Goal: Task Accomplishment & Management: Use online tool/utility

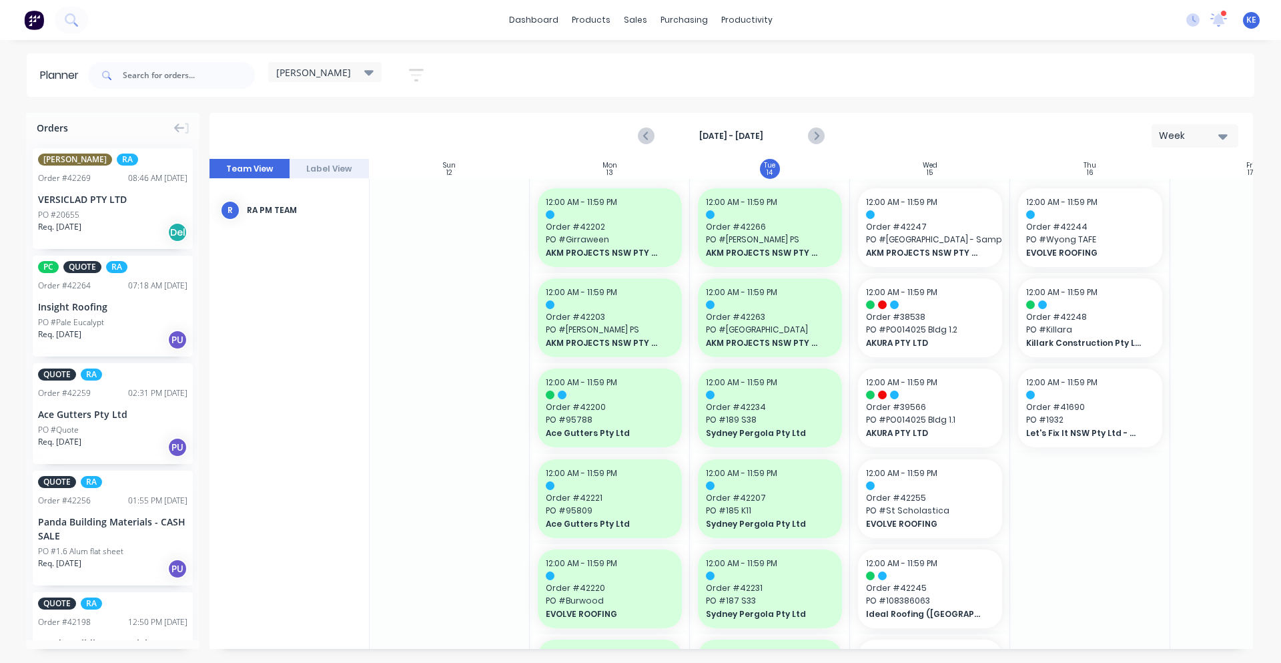
scroll to position [417, 0]
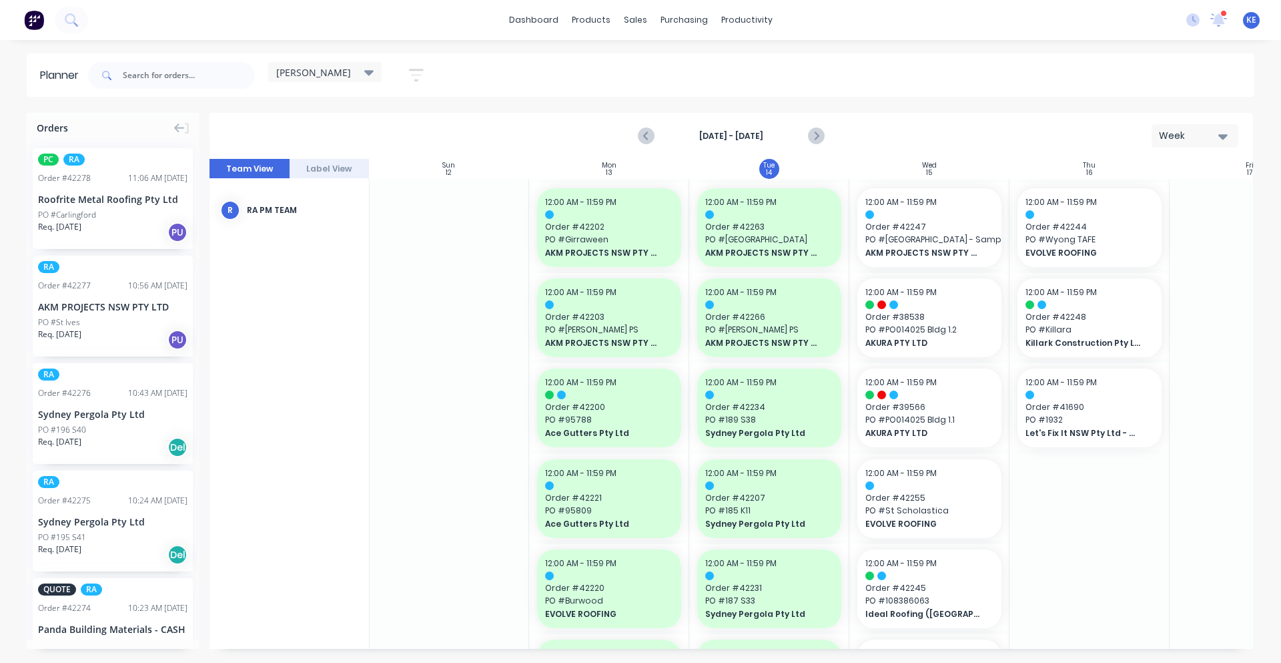
scroll to position [556, 1]
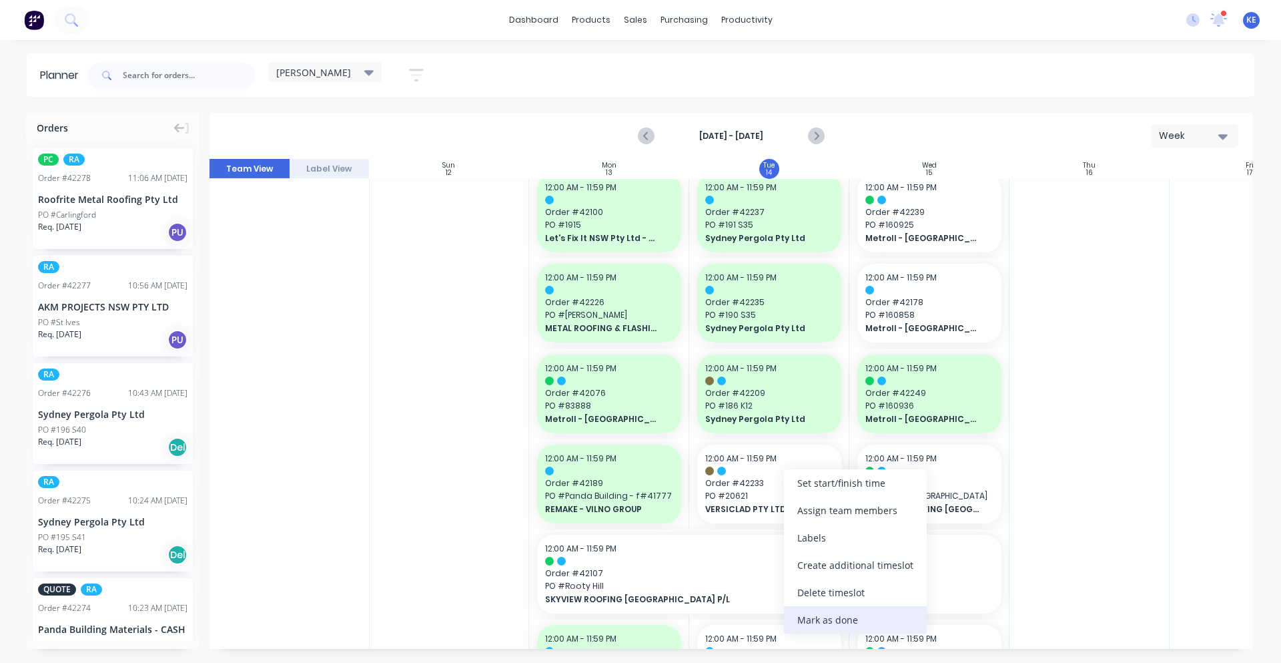
click at [845, 617] on div "Mark as done" at bounding box center [855, 619] width 143 height 27
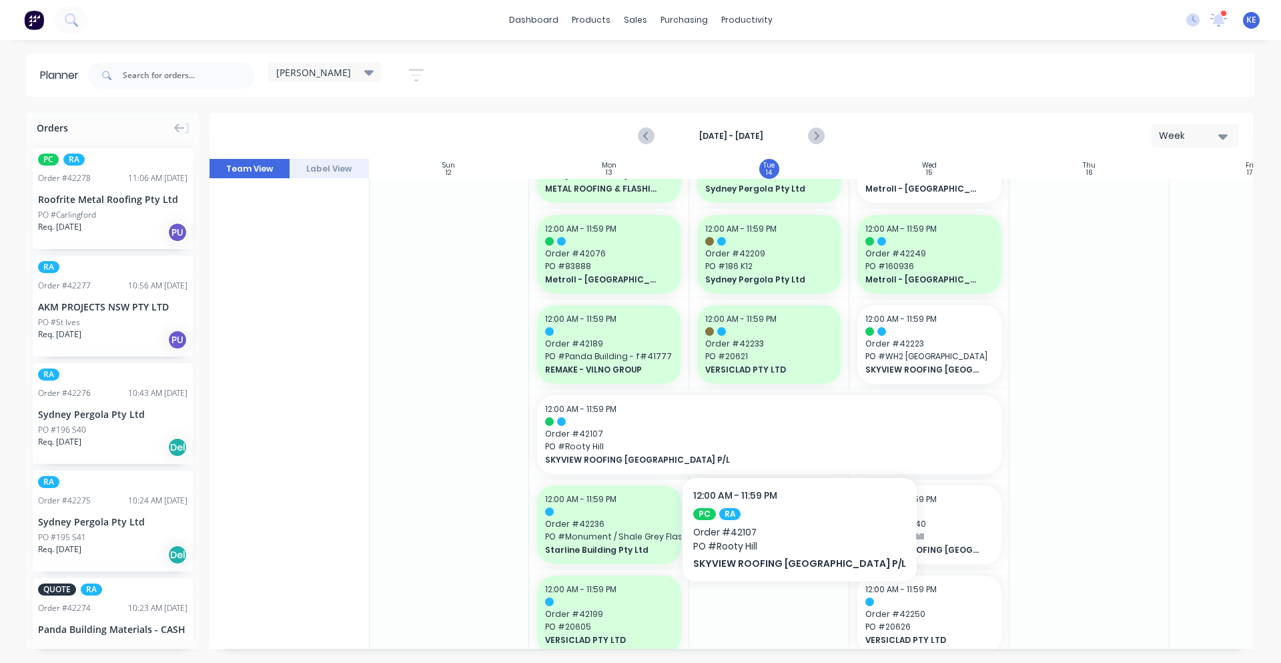
scroll to position [834, 1]
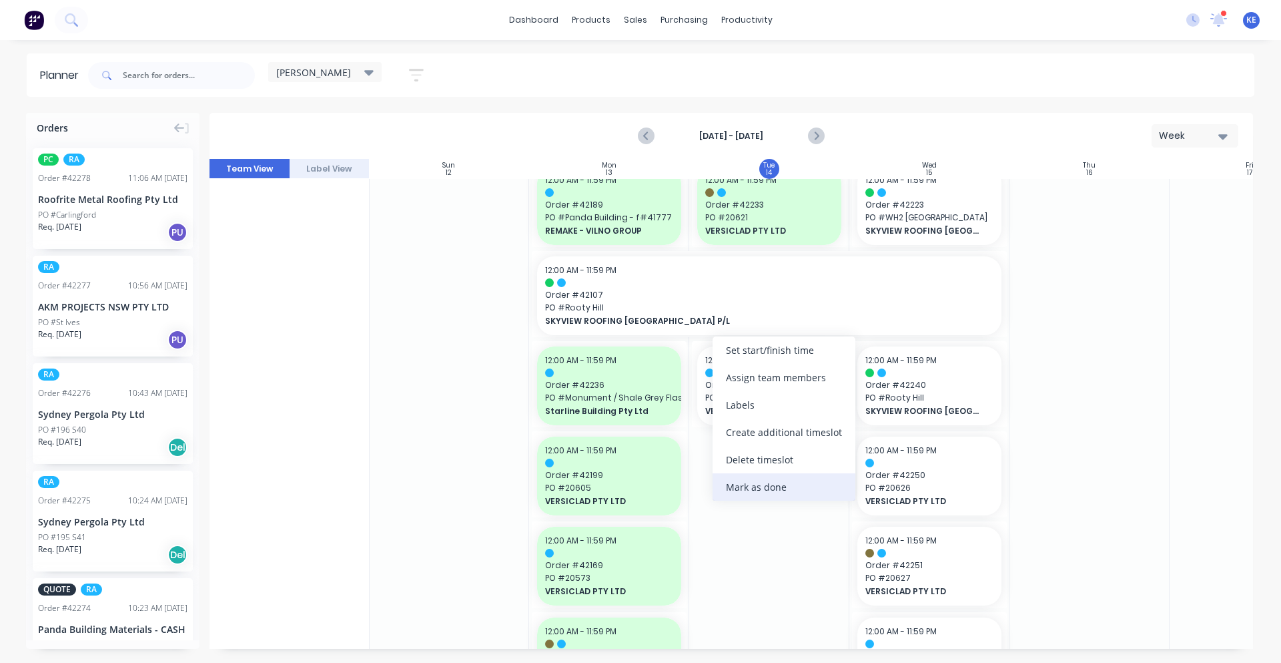
click at [790, 486] on div "Mark as done" at bounding box center [784, 486] width 143 height 27
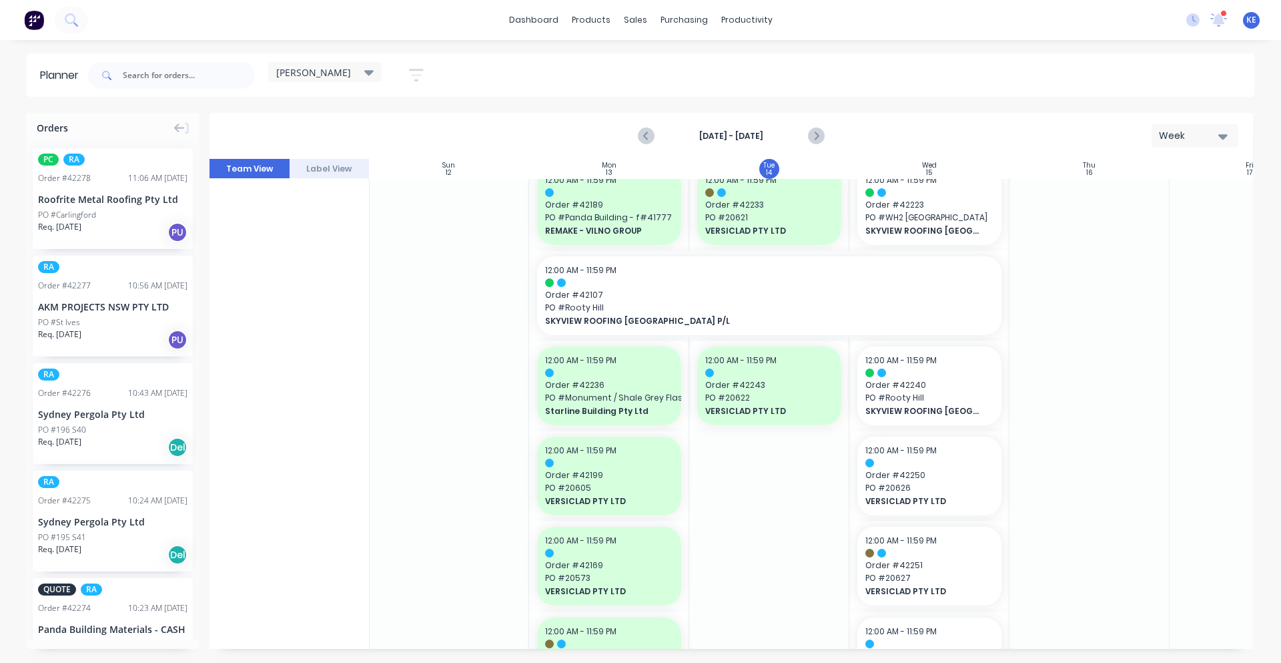
click at [1122, 474] on div at bounding box center [1090, 161] width 160 height 1633
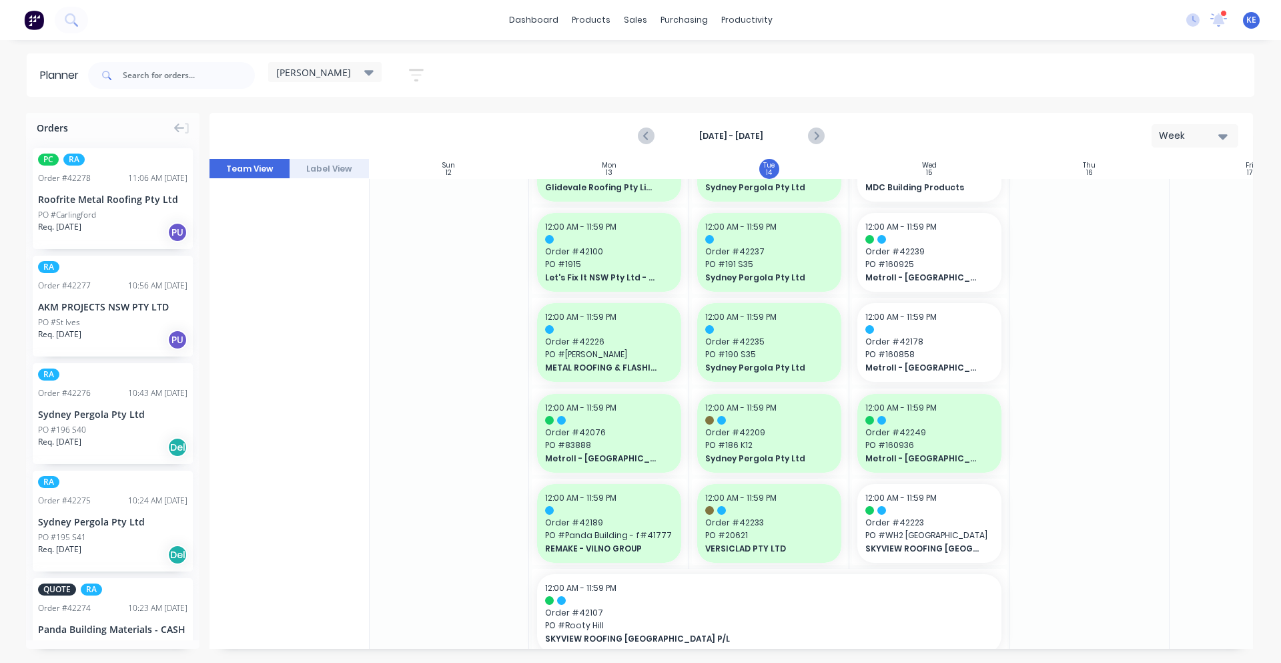
scroll to position [484, 1]
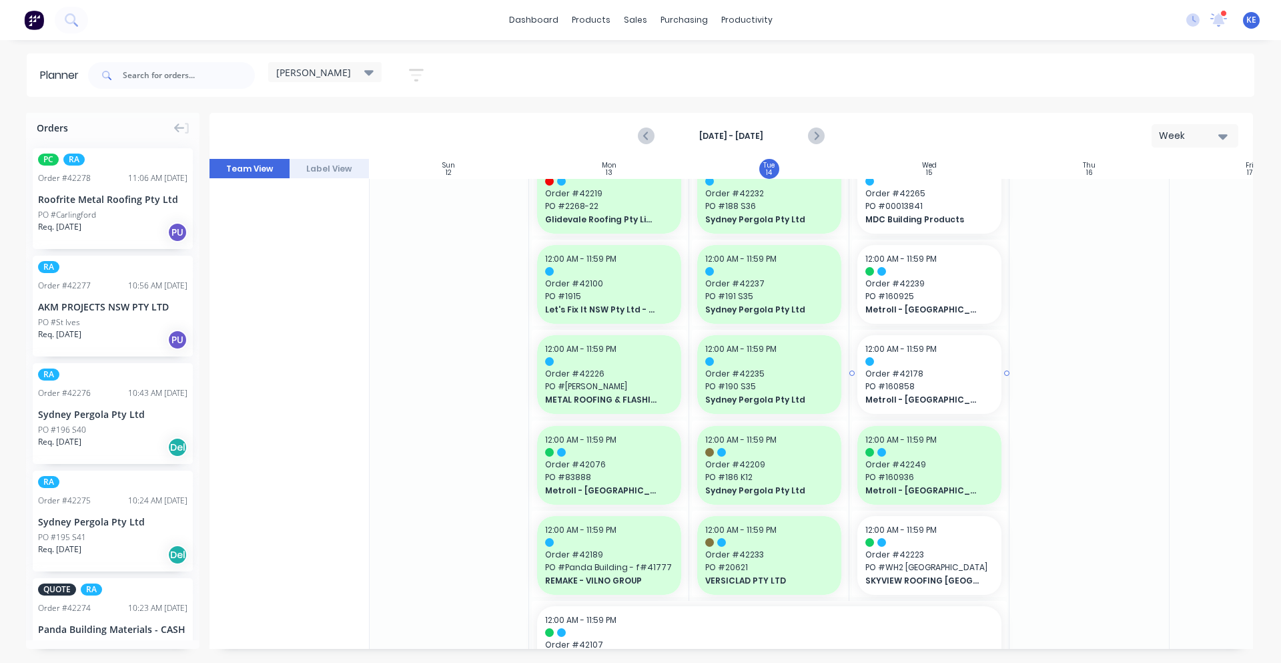
click at [954, 380] on span "PO # 160858" at bounding box center [929, 386] width 128 height 12
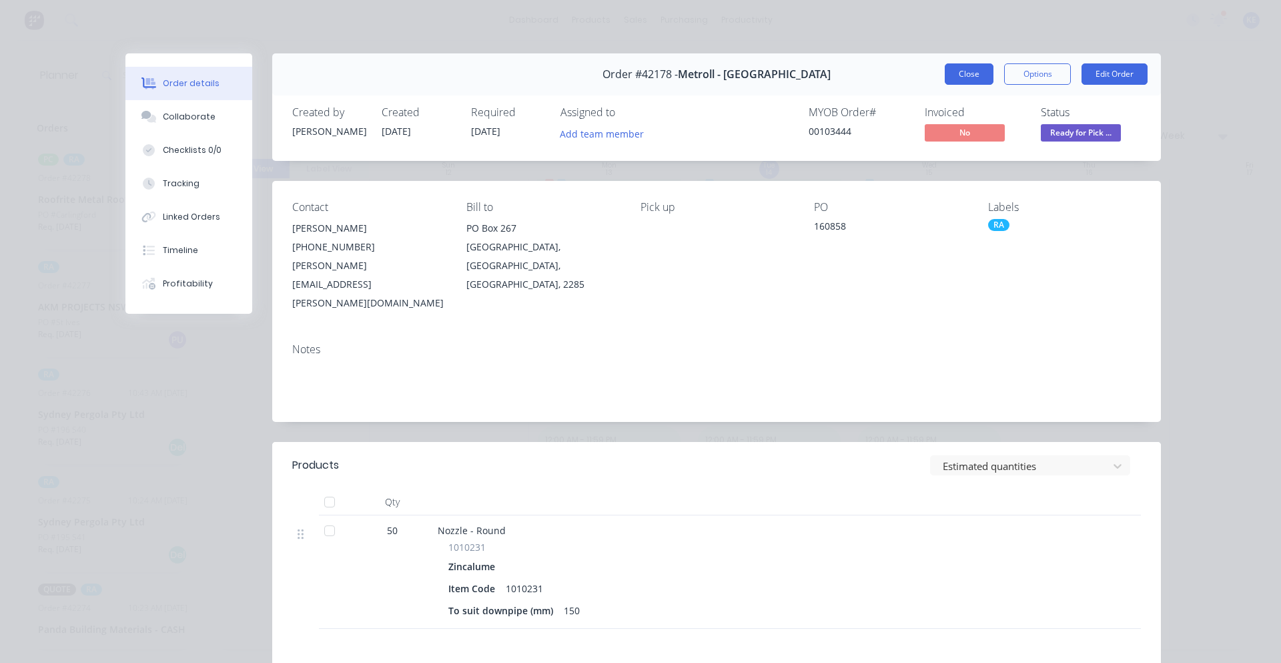
click at [945, 67] on button "Close" at bounding box center [969, 73] width 49 height 21
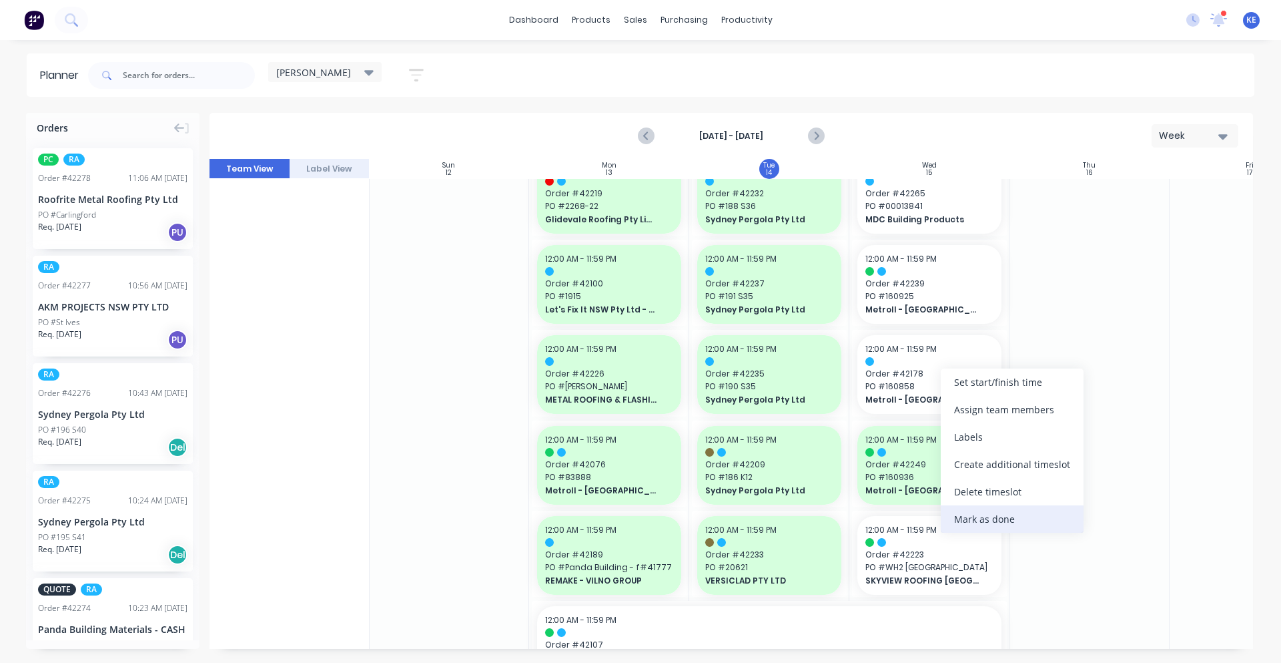
click at [1024, 522] on div "Mark as done" at bounding box center [1012, 518] width 143 height 27
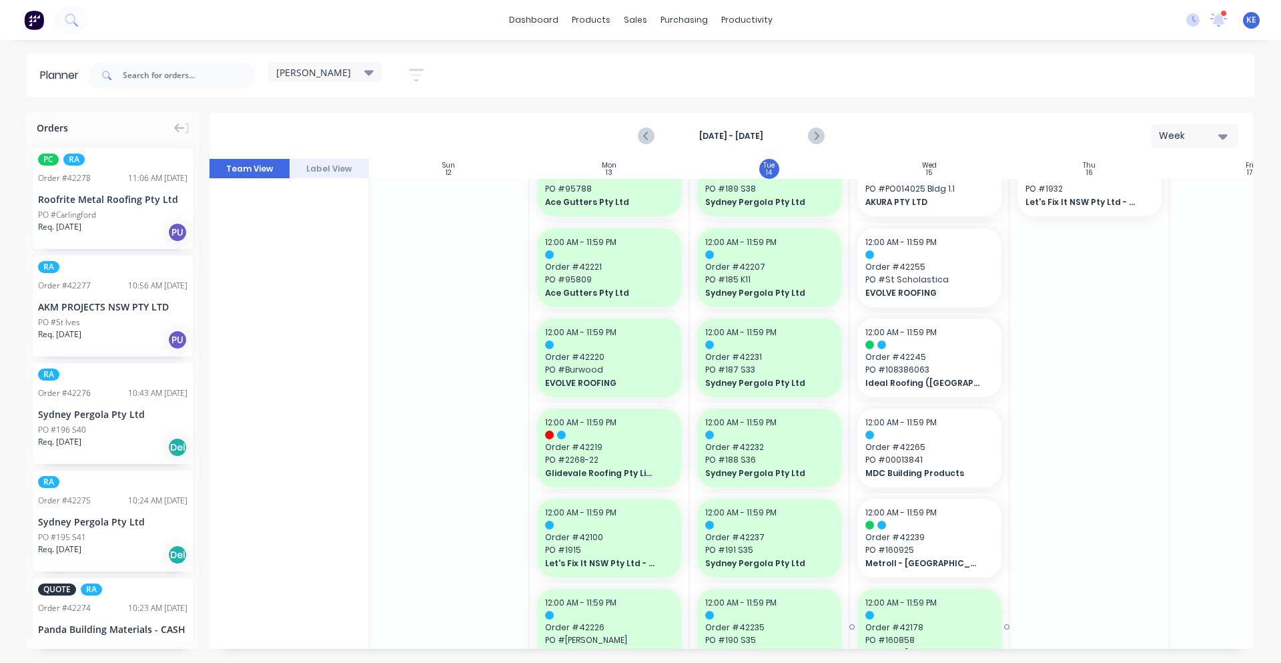
scroll to position [207, 1]
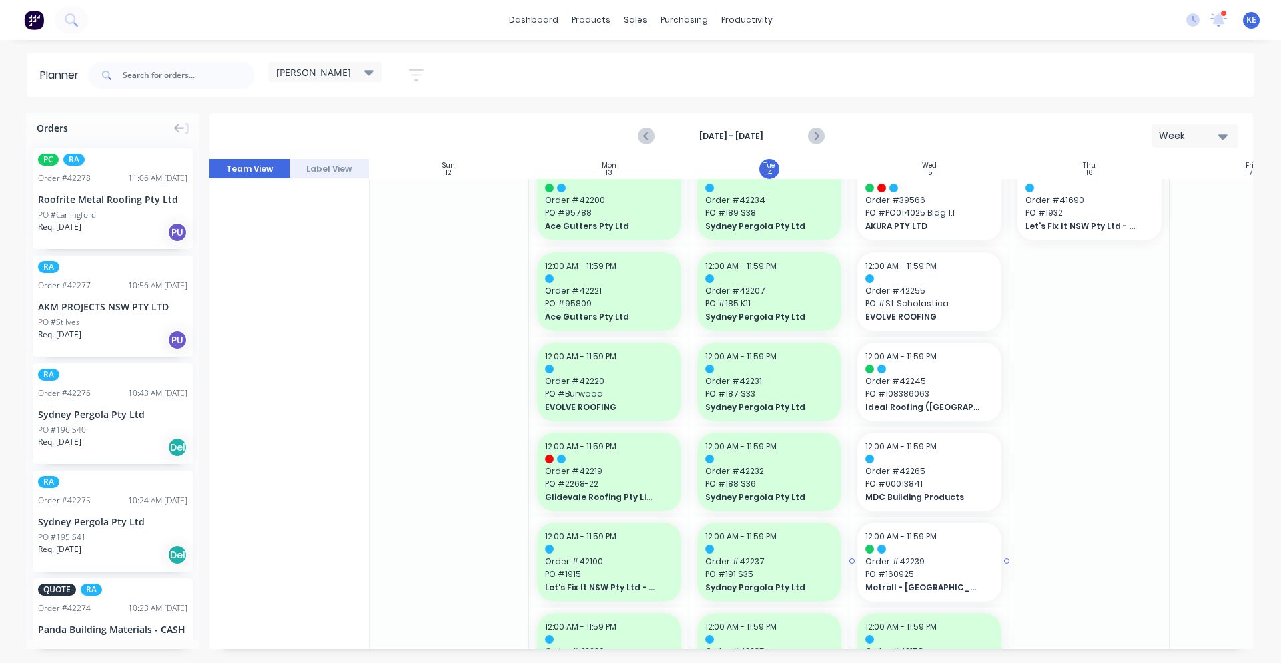
click at [925, 558] on span "Order # 42239" at bounding box center [929, 561] width 128 height 12
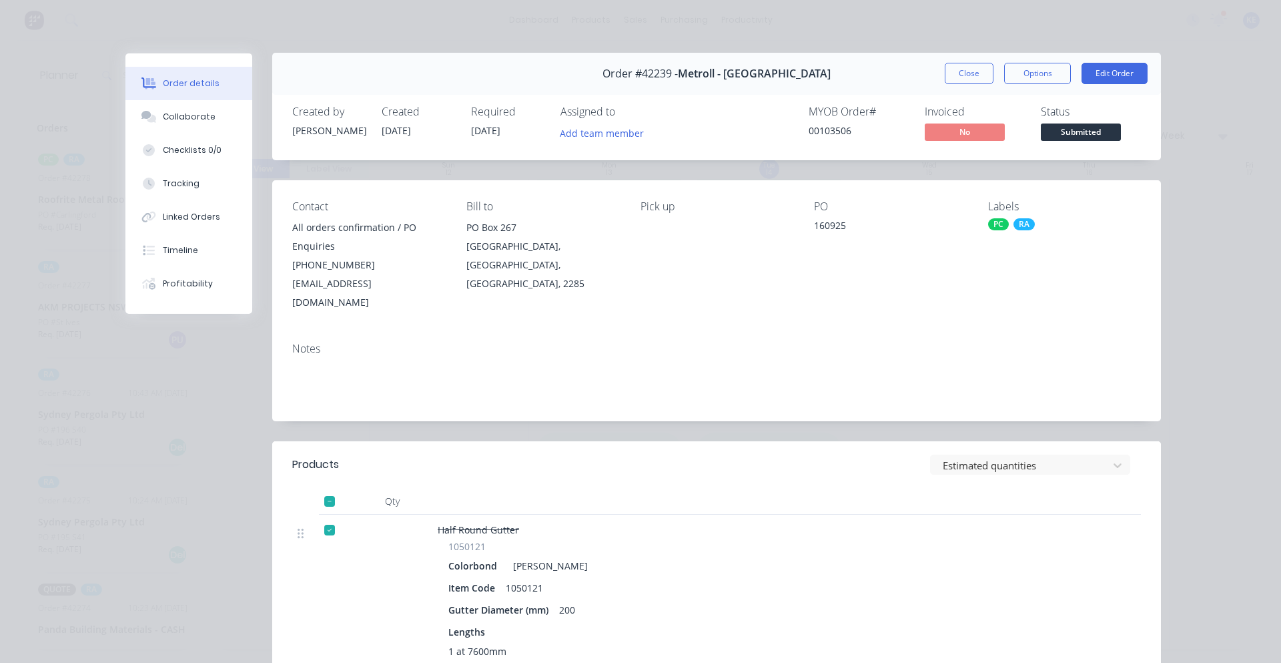
scroll to position [0, 0]
click at [966, 67] on button "Close" at bounding box center [969, 73] width 49 height 21
